Goal: Task Accomplishment & Management: Use online tool/utility

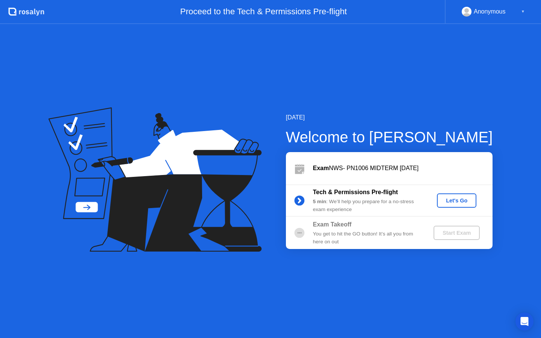
click at [463, 198] on div "Let's Go" at bounding box center [456, 201] width 33 height 6
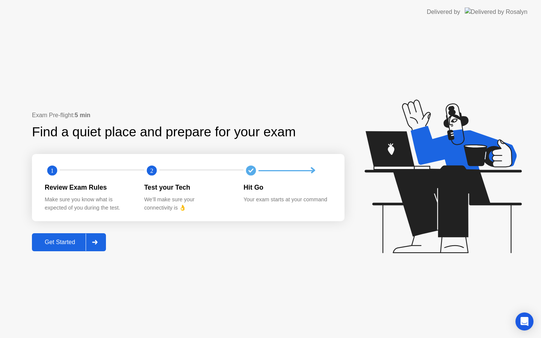
click at [68, 242] on div "Get Started" at bounding box center [59, 242] width 51 height 7
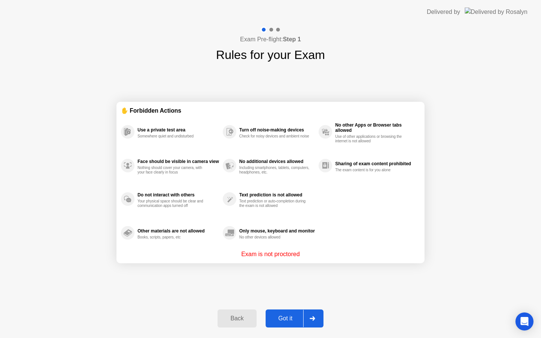
click at [291, 317] on div "Got it" at bounding box center [285, 318] width 35 height 7
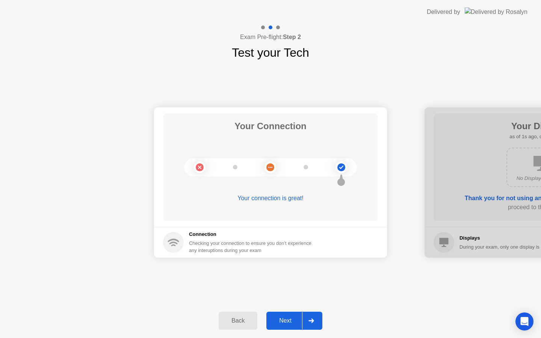
click at [288, 317] on div "Next" at bounding box center [285, 320] width 33 height 7
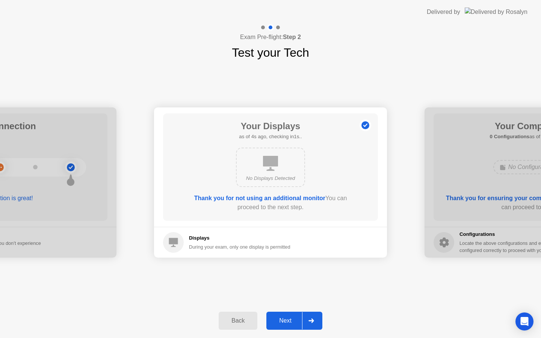
click at [288, 317] on div "Next" at bounding box center [285, 320] width 33 height 7
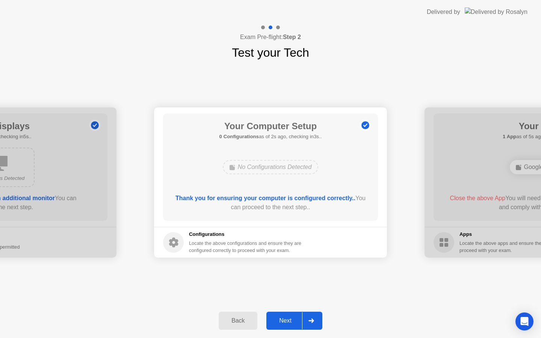
click at [288, 317] on div "Next" at bounding box center [285, 320] width 33 height 7
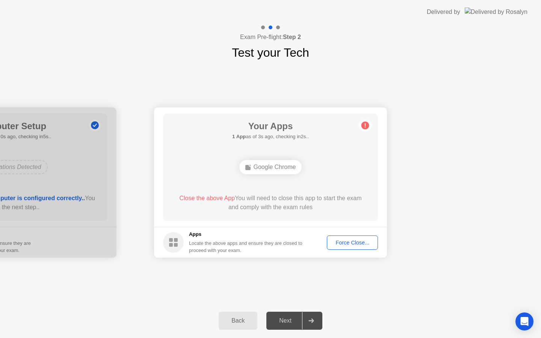
click at [349, 246] on div "Force Close..." at bounding box center [353, 243] width 46 height 6
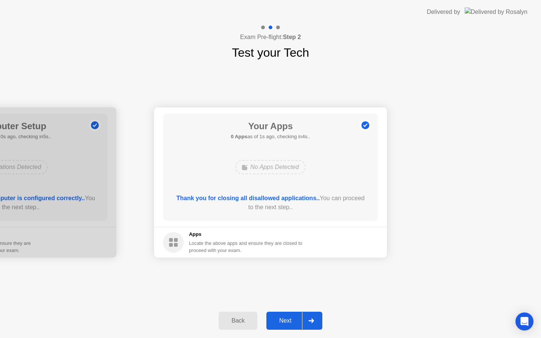
click at [287, 320] on div "Next" at bounding box center [285, 320] width 33 height 7
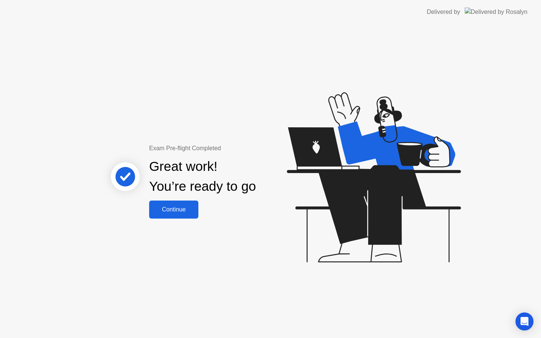
click at [162, 211] on div "Continue" at bounding box center [173, 209] width 45 height 7
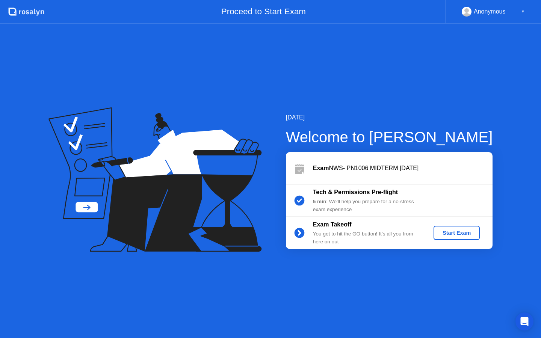
click at [466, 231] on div "Start Exam" at bounding box center [457, 233] width 40 height 6
